Goal: Find specific page/section: Find specific page/section

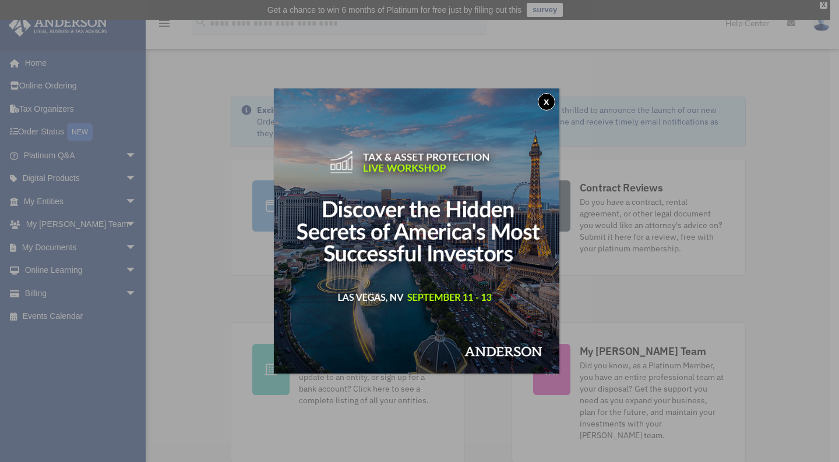
click at [549, 102] on button "x" at bounding box center [546, 101] width 17 height 17
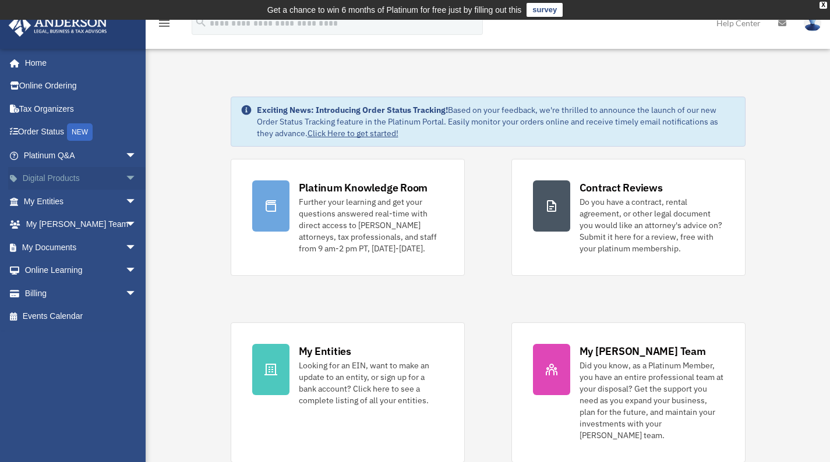
click at [125, 186] on span "arrow_drop_down" at bounding box center [136, 179] width 23 height 24
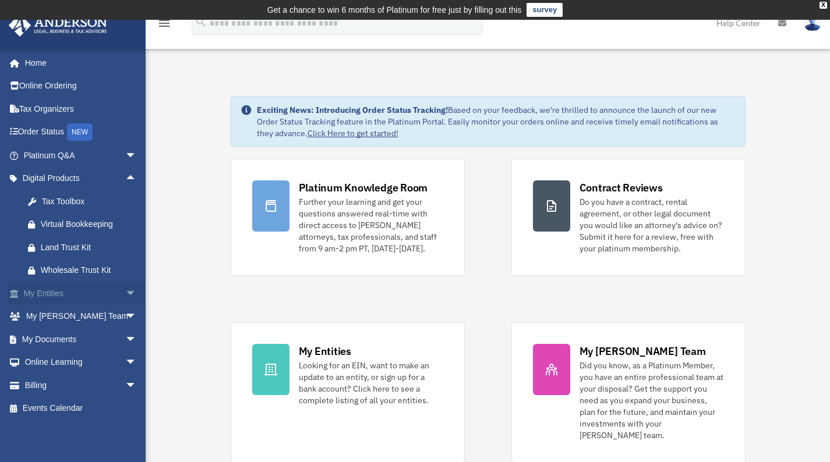
click at [125, 294] on span "arrow_drop_down" at bounding box center [136, 294] width 23 height 24
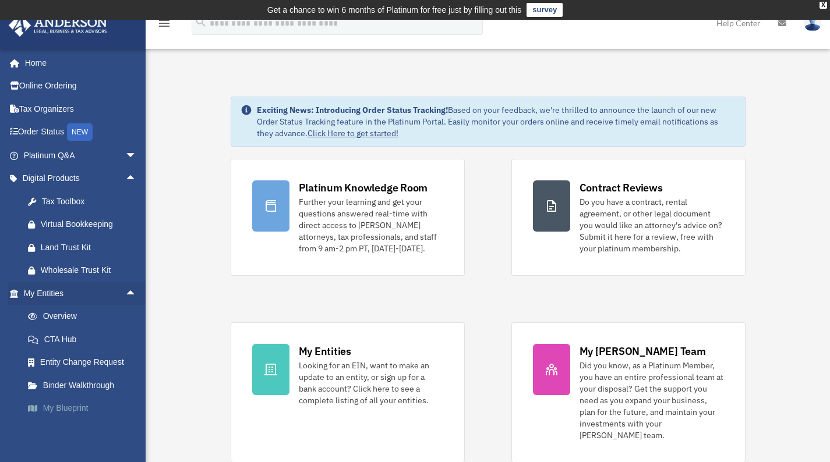
click at [79, 412] on link "My Blueprint" at bounding box center [85, 408] width 138 height 23
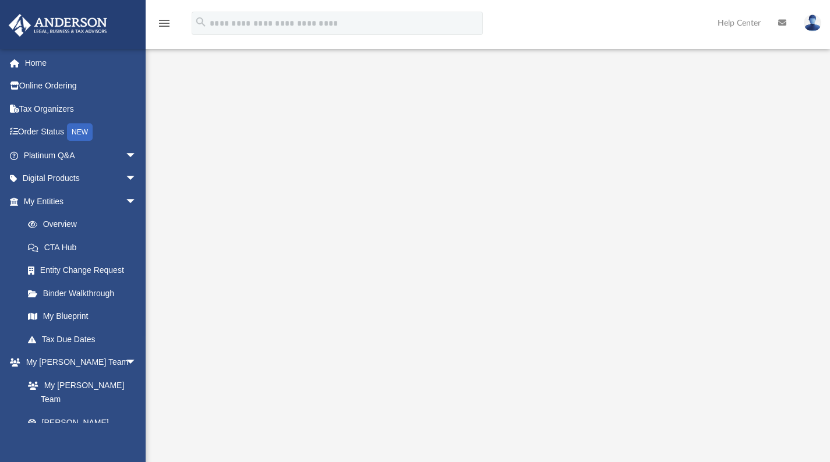
scroll to position [52, 0]
